Goal: Check status: Check status

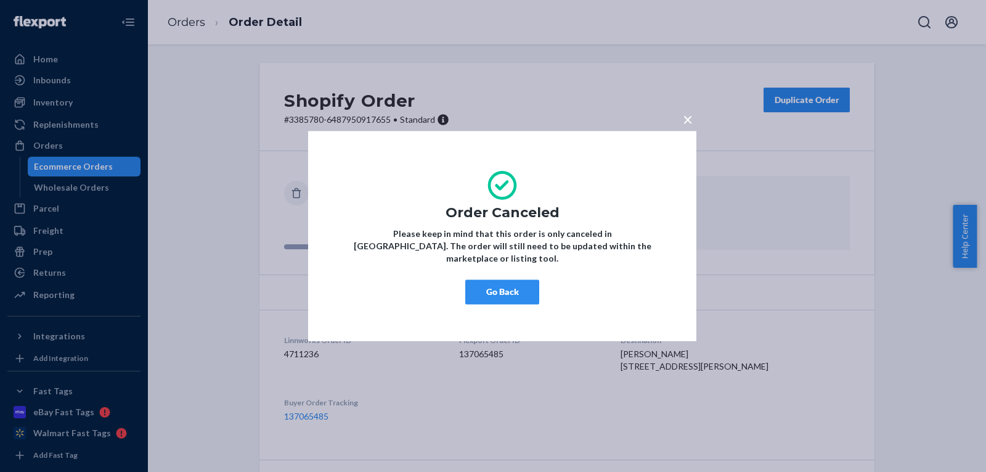
click at [498, 291] on button "Go Back" at bounding box center [502, 291] width 74 height 25
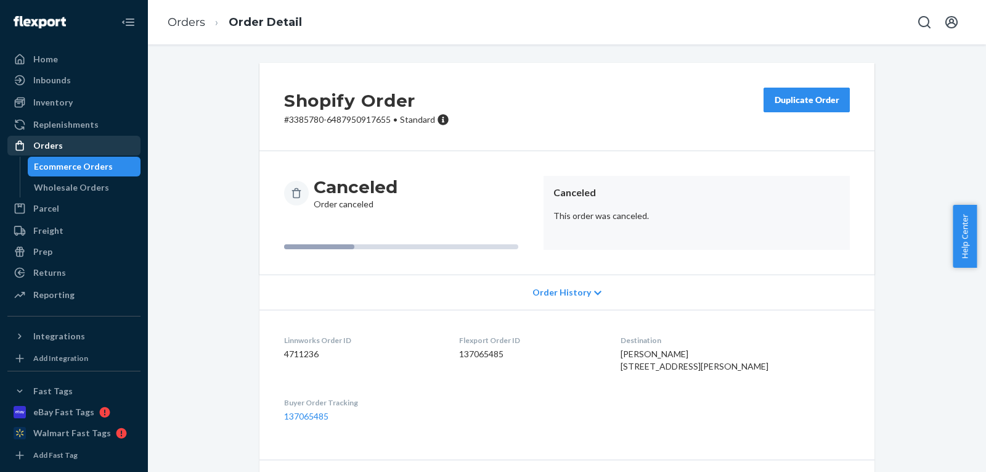
click at [88, 154] on div "Orders" at bounding box center [74, 145] width 131 height 17
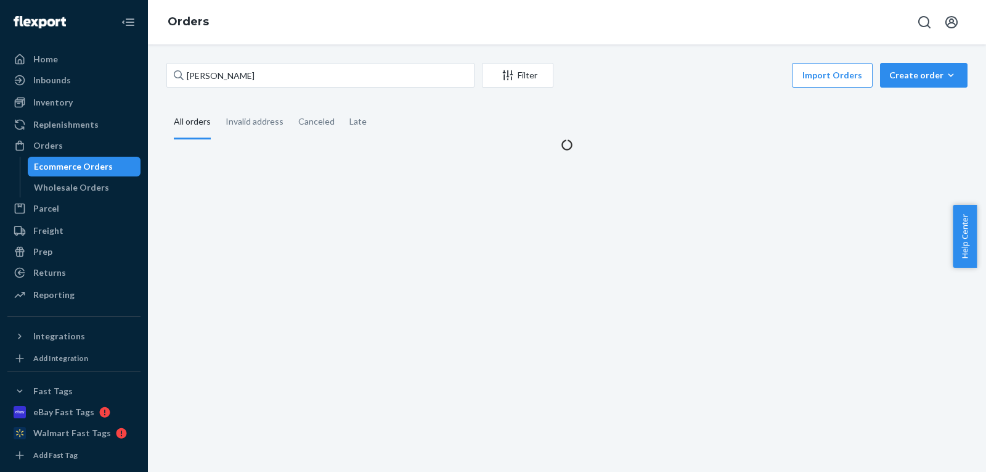
click at [78, 166] on div "Ecommerce Orders" at bounding box center [73, 166] width 79 height 12
drag, startPoint x: 301, startPoint y: 77, endPoint x: 0, endPoint y: 18, distance: 306.5
click at [0, 18] on div "Home Inbounds Shipping Plans Problems Inventory Products Replenishments Orders …" at bounding box center [493, 236] width 986 height 472
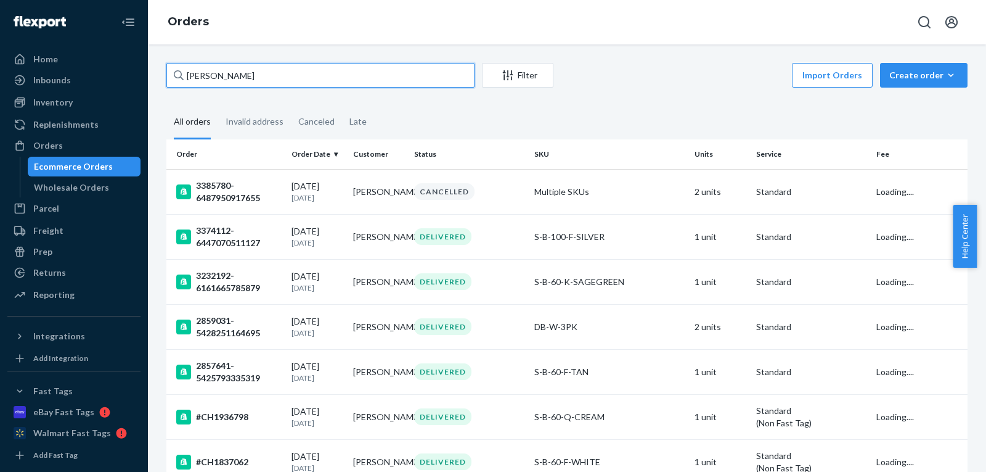
paste input "[PERSON_NAME]"
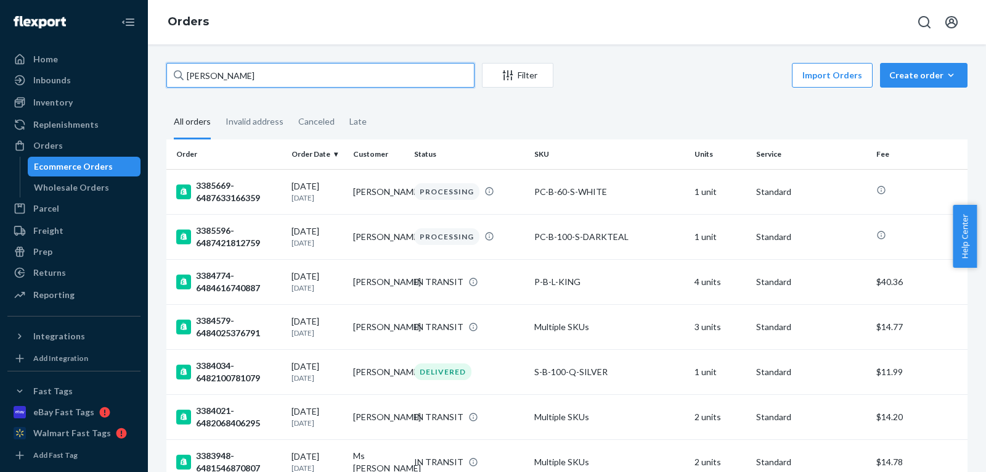
click at [256, 86] on input "[PERSON_NAME]" at bounding box center [320, 75] width 308 height 25
drag, startPoint x: 265, startPoint y: 81, endPoint x: 0, endPoint y: 78, distance: 265.1
click at [0, 80] on div "Home Inbounds Shipping Plans Problems Inventory Products Replenishments Orders …" at bounding box center [493, 236] width 986 height 472
paste input "[STREET_ADDRESS]"
type input "[STREET_ADDRESS]"
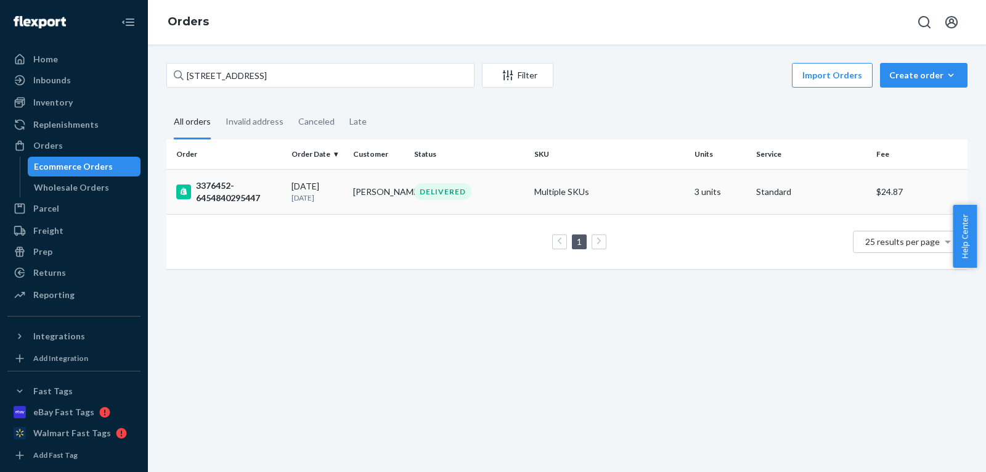
click at [343, 195] on td "[DATE] [DATE]" at bounding box center [318, 191] width 62 height 45
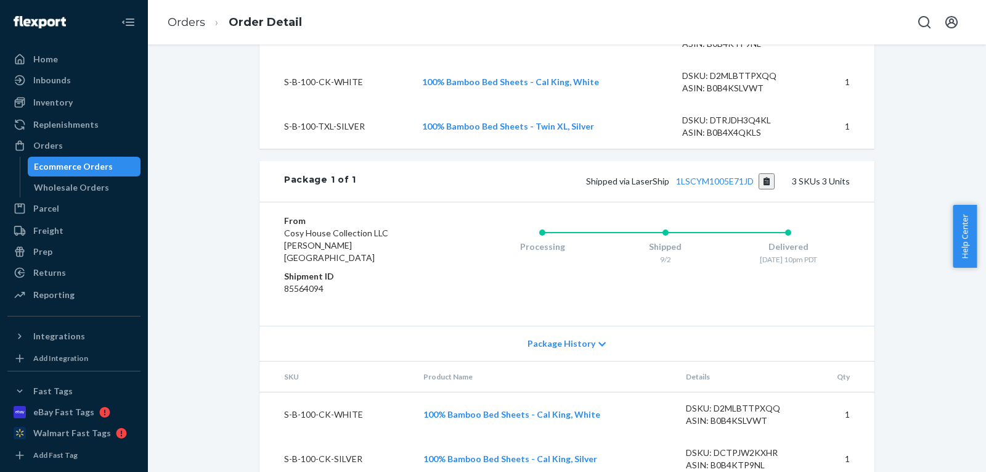
scroll to position [593, 0]
